Goal: Find specific page/section: Find specific page/section

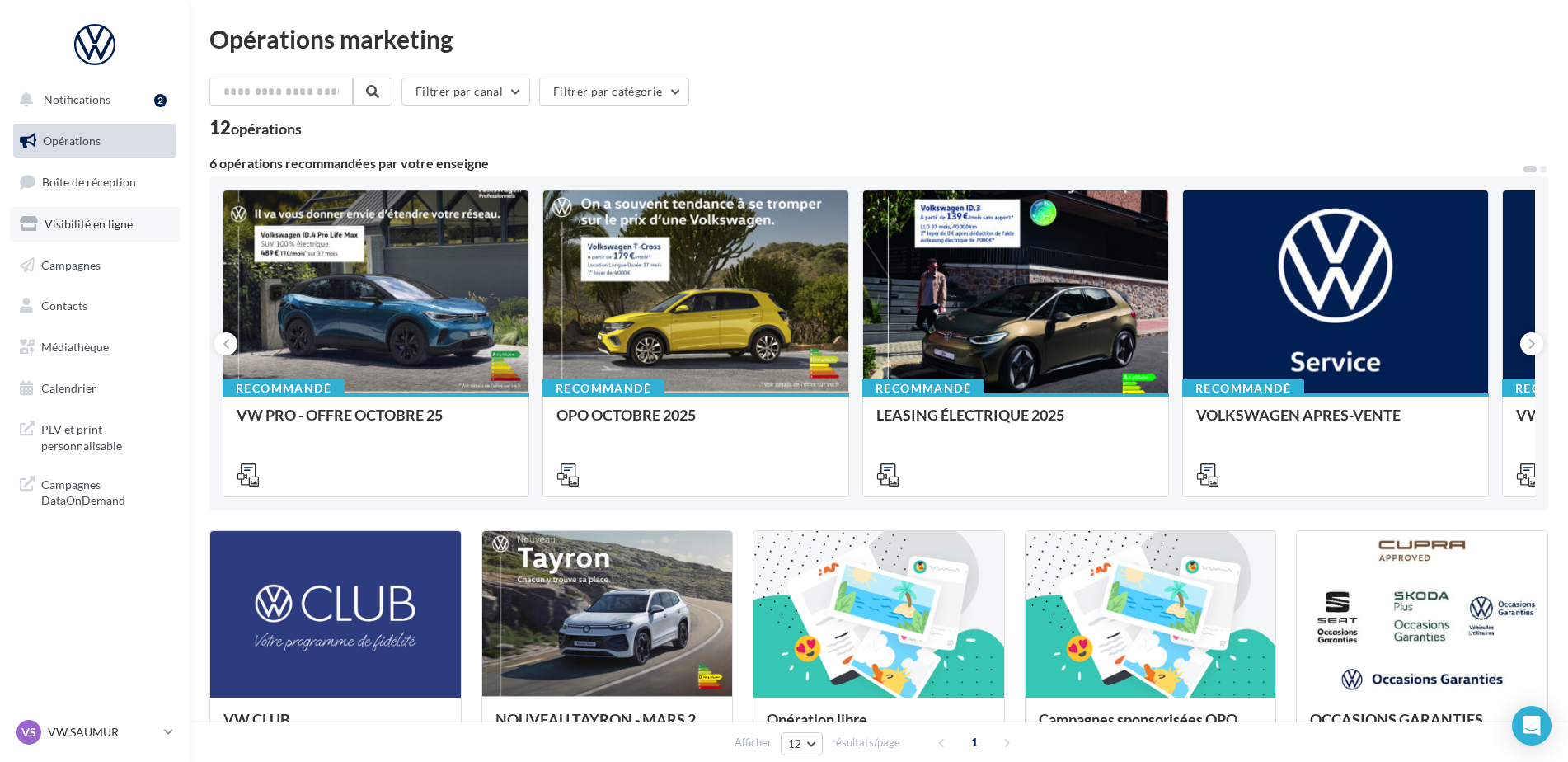
click at [98, 220] on span "Visibilité en ligne" at bounding box center [88, 223] width 88 height 14
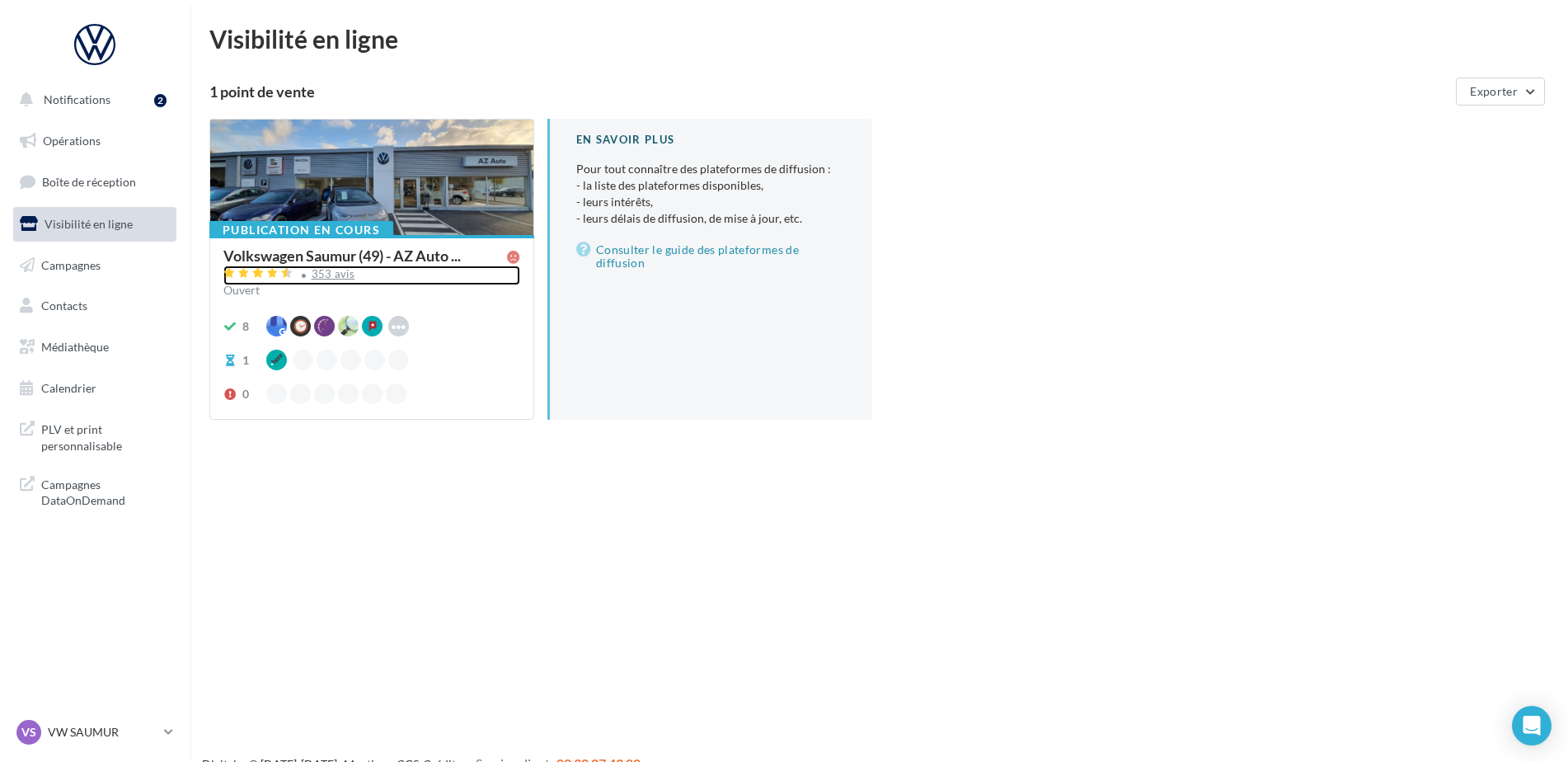
click at [327, 266] on div "353 avis" at bounding box center [371, 276] width 297 height 20
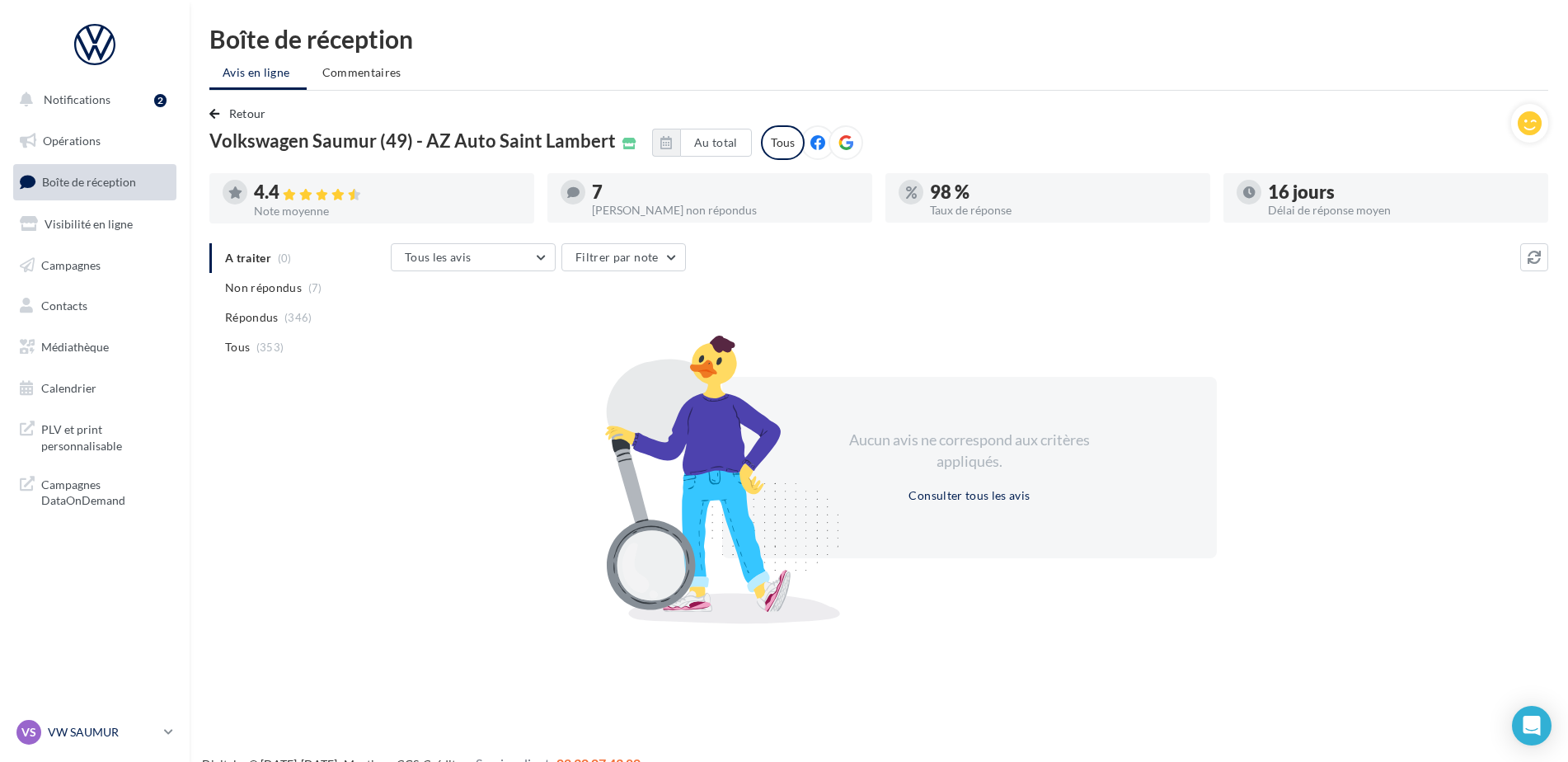
click at [64, 729] on p "VW SAUMUR" at bounding box center [103, 733] width 110 height 17
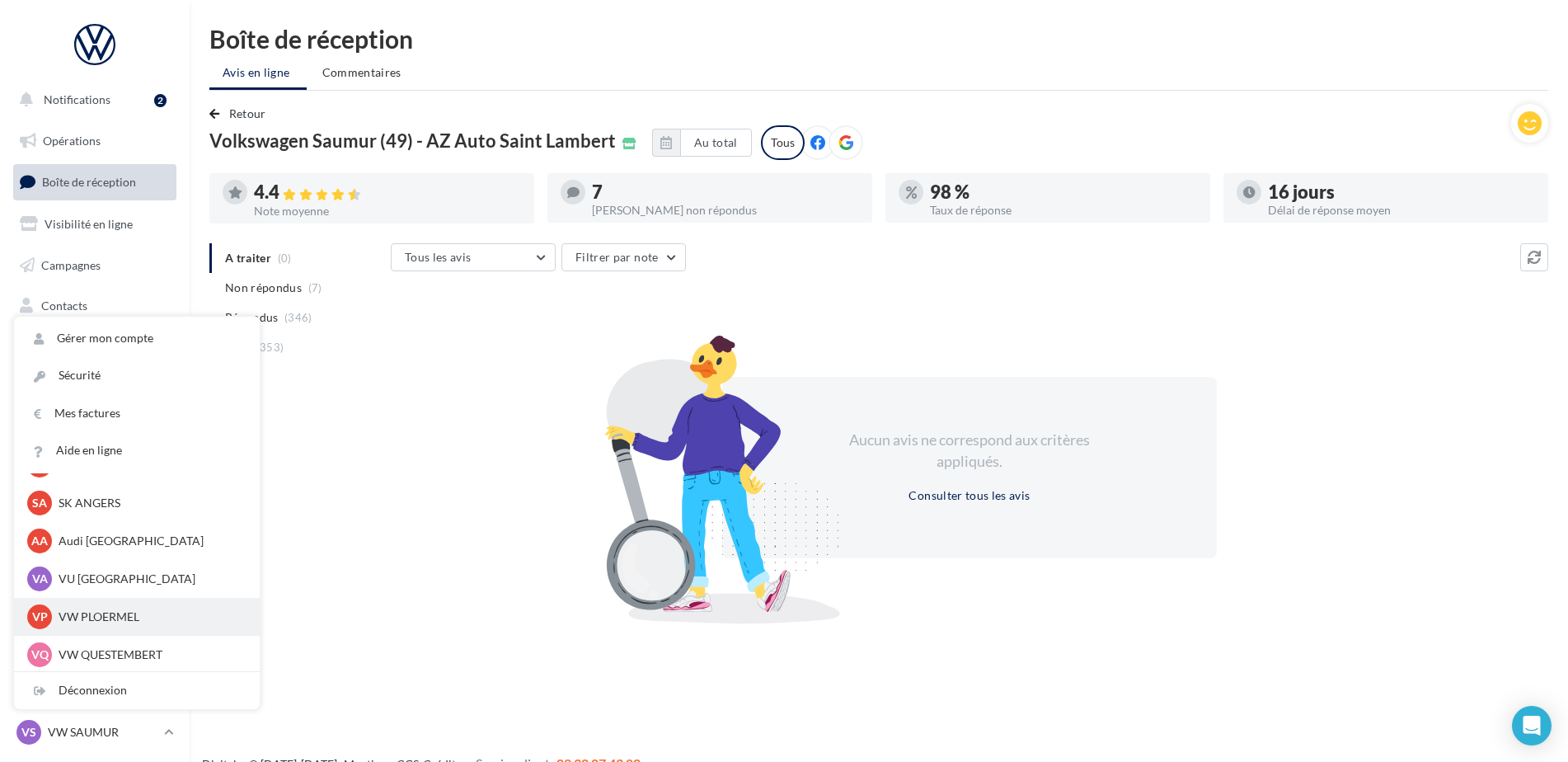
scroll to position [152, 0]
click at [80, 552] on div "AA Audi ANGERS audi-ange-tar" at bounding box center [137, 538] width 245 height 38
click at [85, 534] on p "Audi [GEOGRAPHIC_DATA]" at bounding box center [150, 539] width 182 height 17
